Goal: Check status: Check status

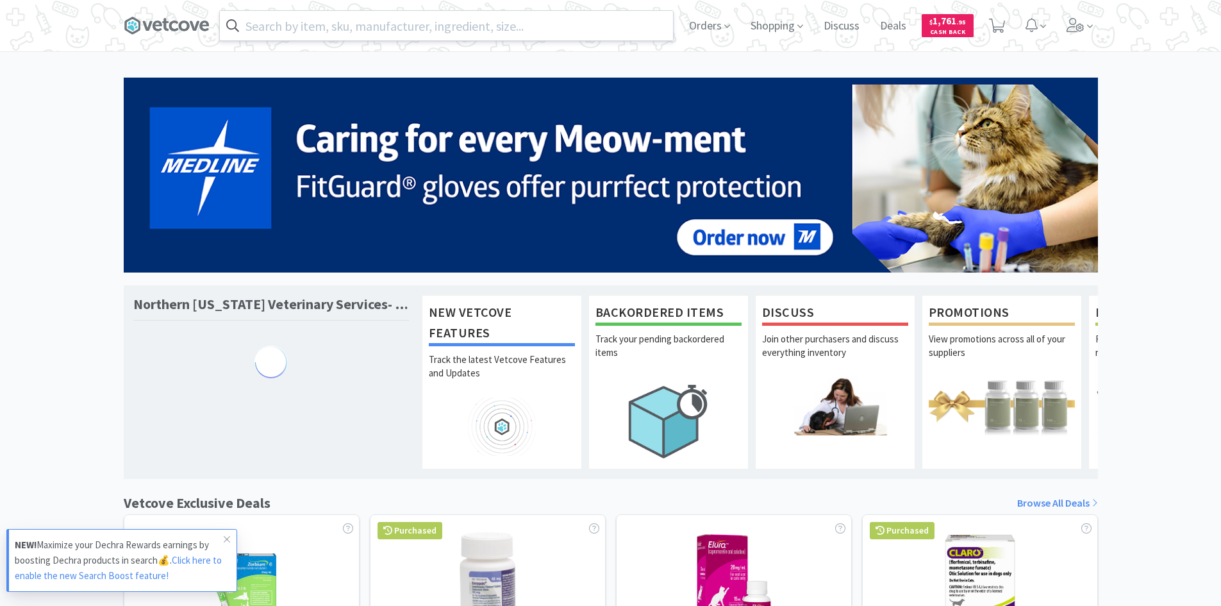
click at [423, 32] on input "text" at bounding box center [446, 25] width 453 height 29
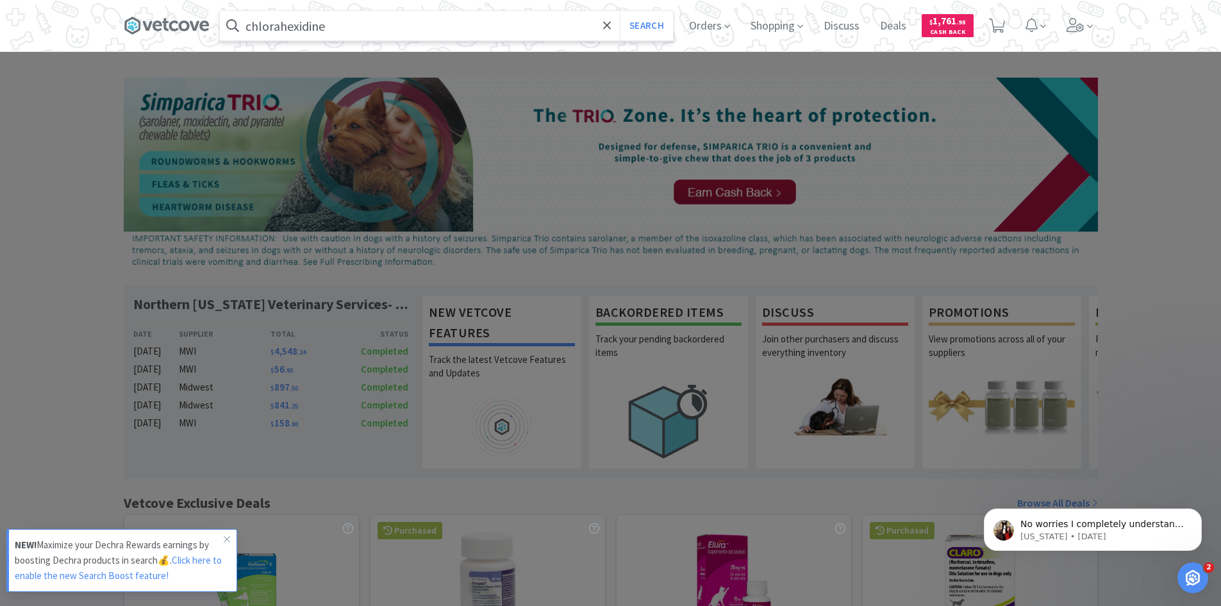
type input "chlorahexidine"
click at [620, 11] on button "Search" at bounding box center [646, 25] width 53 height 29
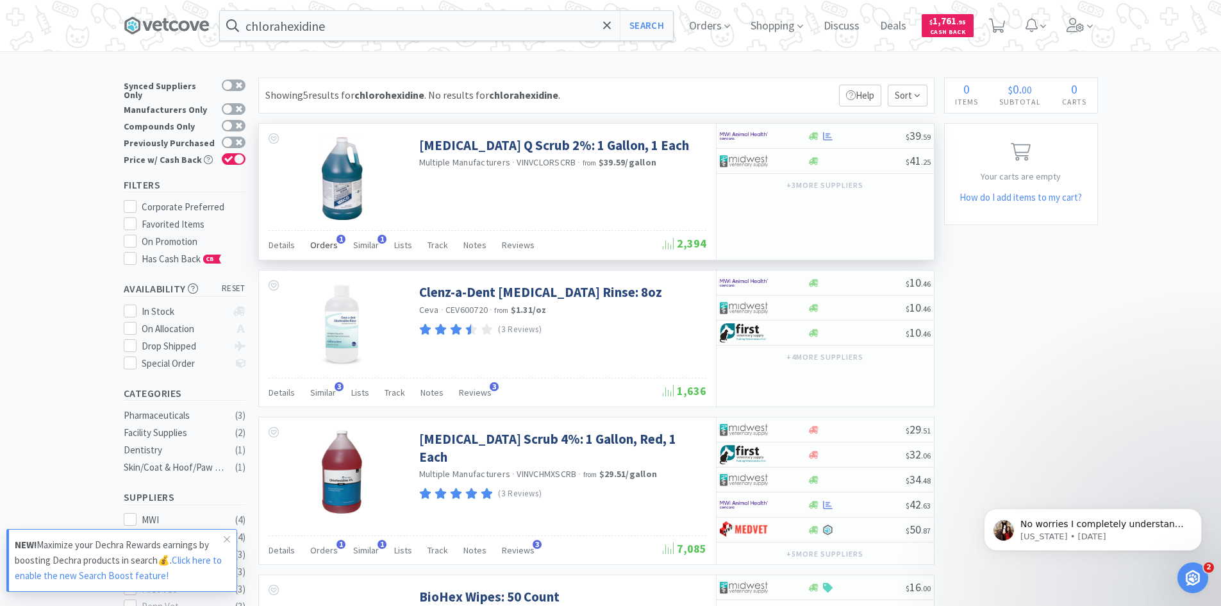
click at [329, 248] on span "Orders" at bounding box center [324, 245] width 28 height 12
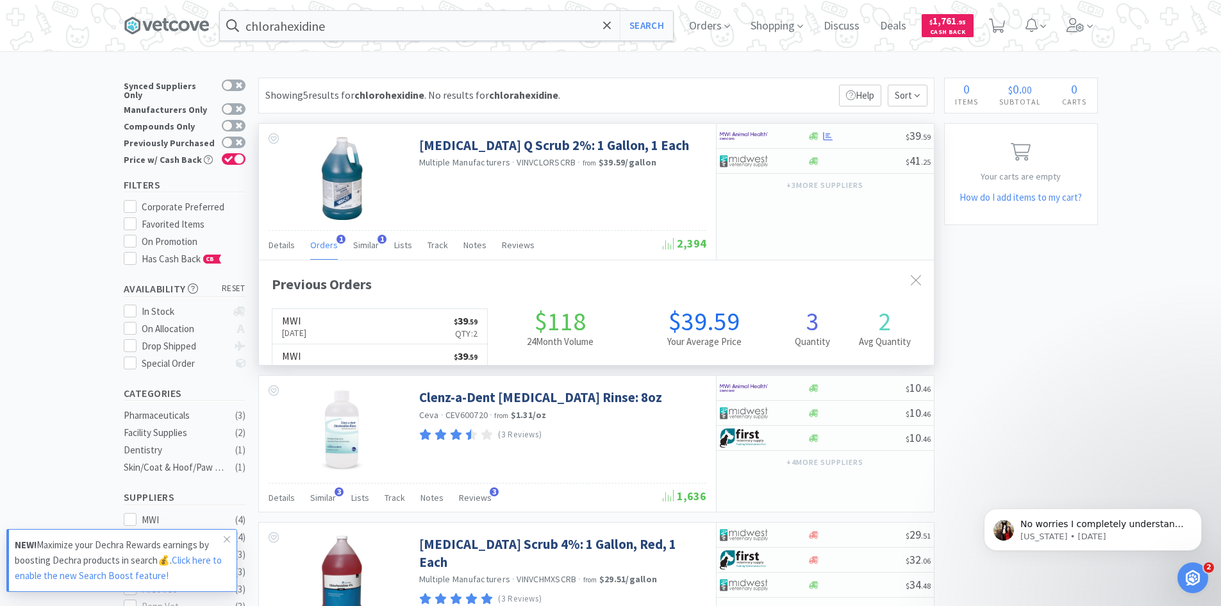
scroll to position [332, 675]
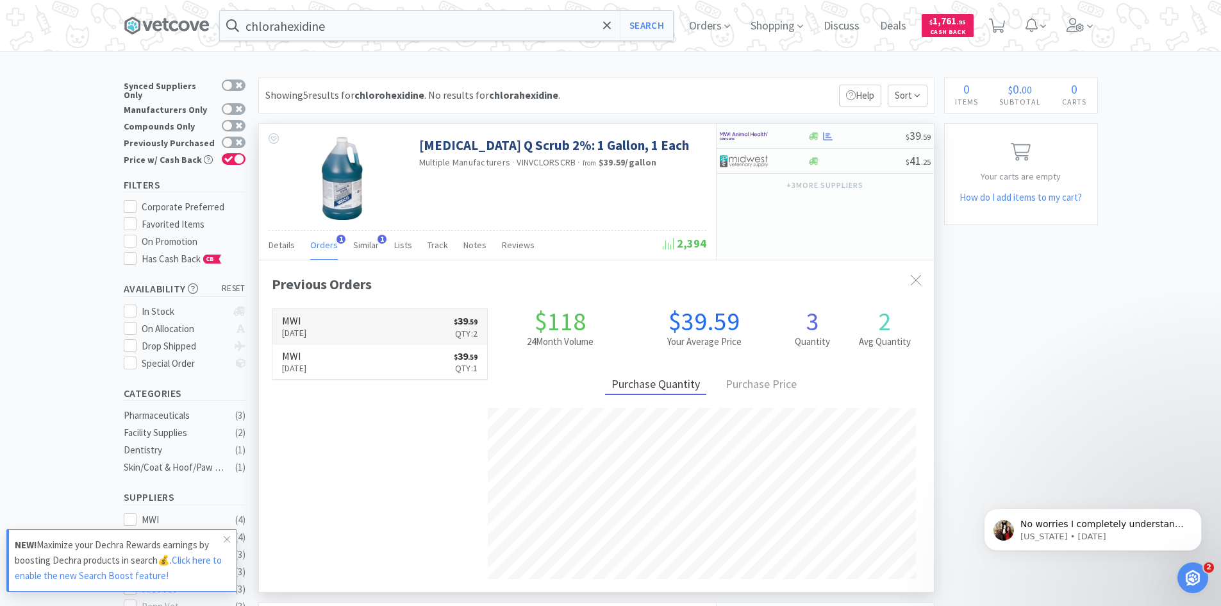
click at [307, 329] on p "[DATE]" at bounding box center [294, 333] width 25 height 14
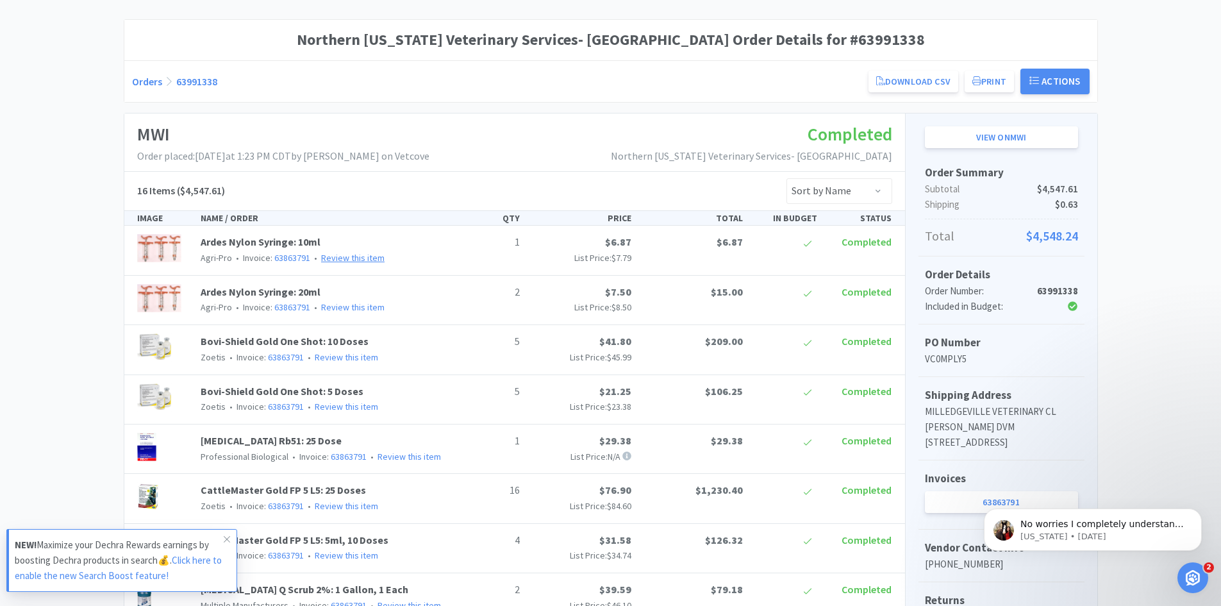
scroll to position [256, 0]
